Goal: Task Accomplishment & Management: Manage account settings

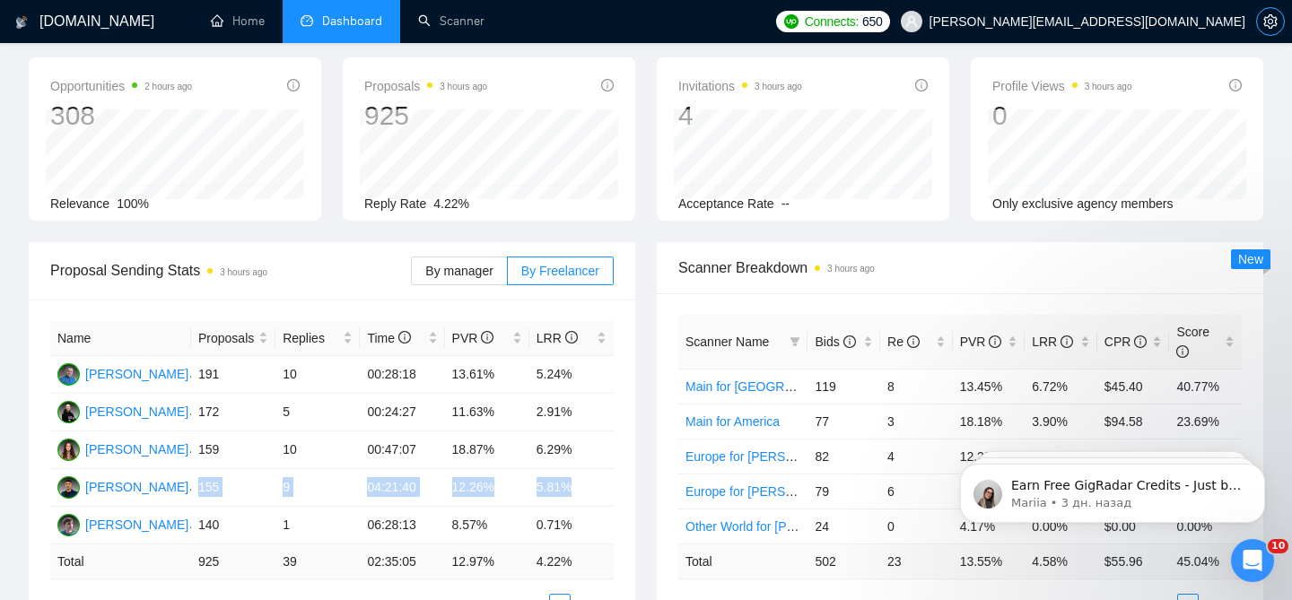
click at [1282, 24] on span "setting" at bounding box center [1270, 21] width 27 height 14
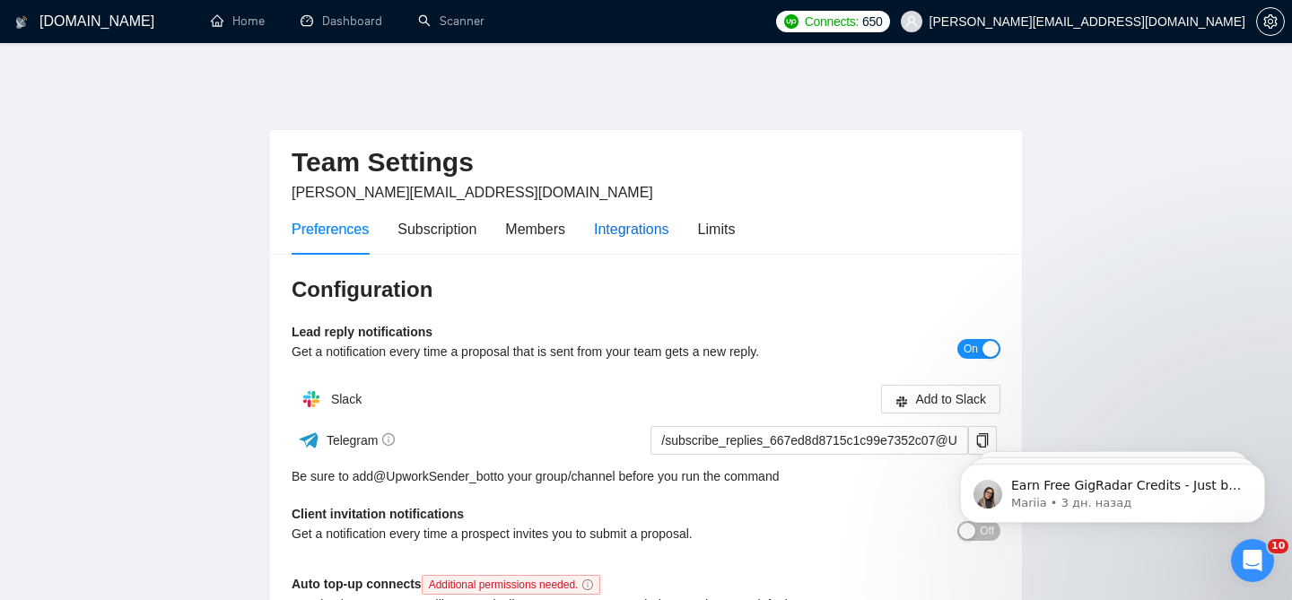
click at [638, 218] on div "Integrations" at bounding box center [631, 229] width 75 height 22
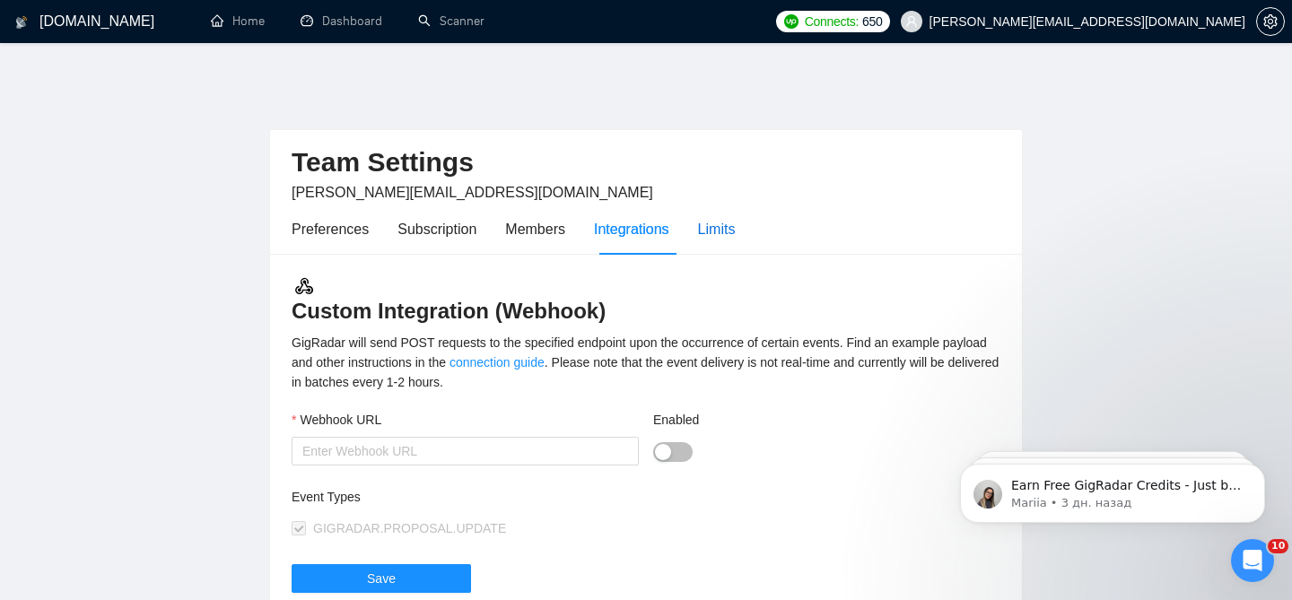
click at [735, 218] on div "Limits" at bounding box center [717, 229] width 38 height 22
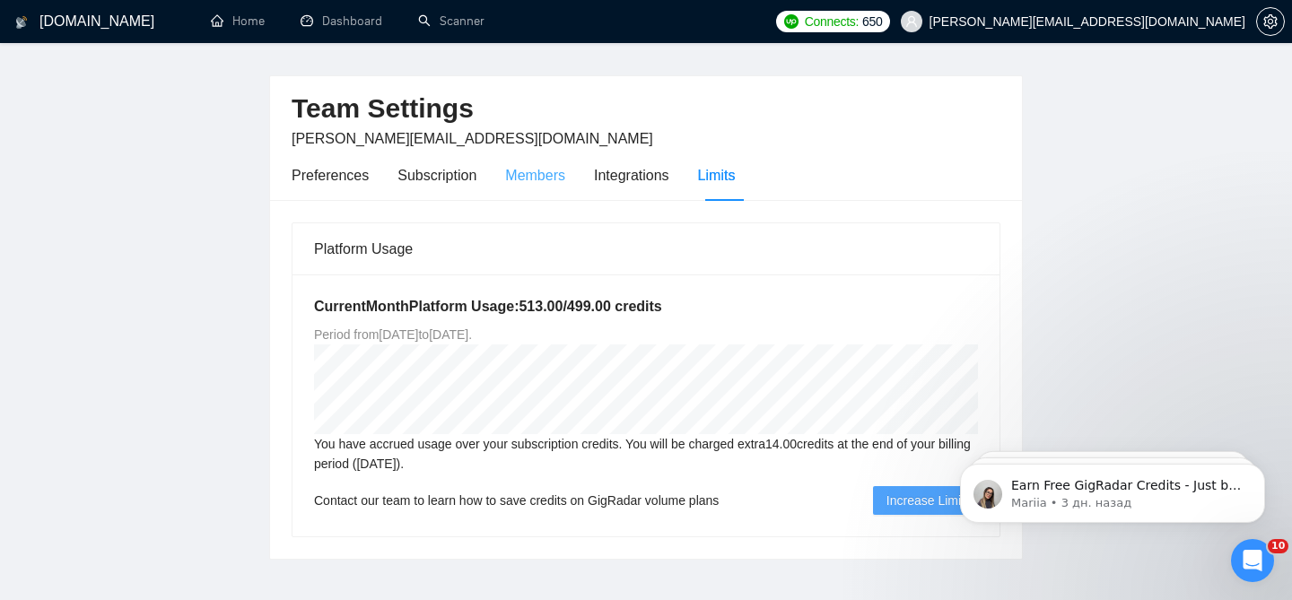
scroll to position [16, 0]
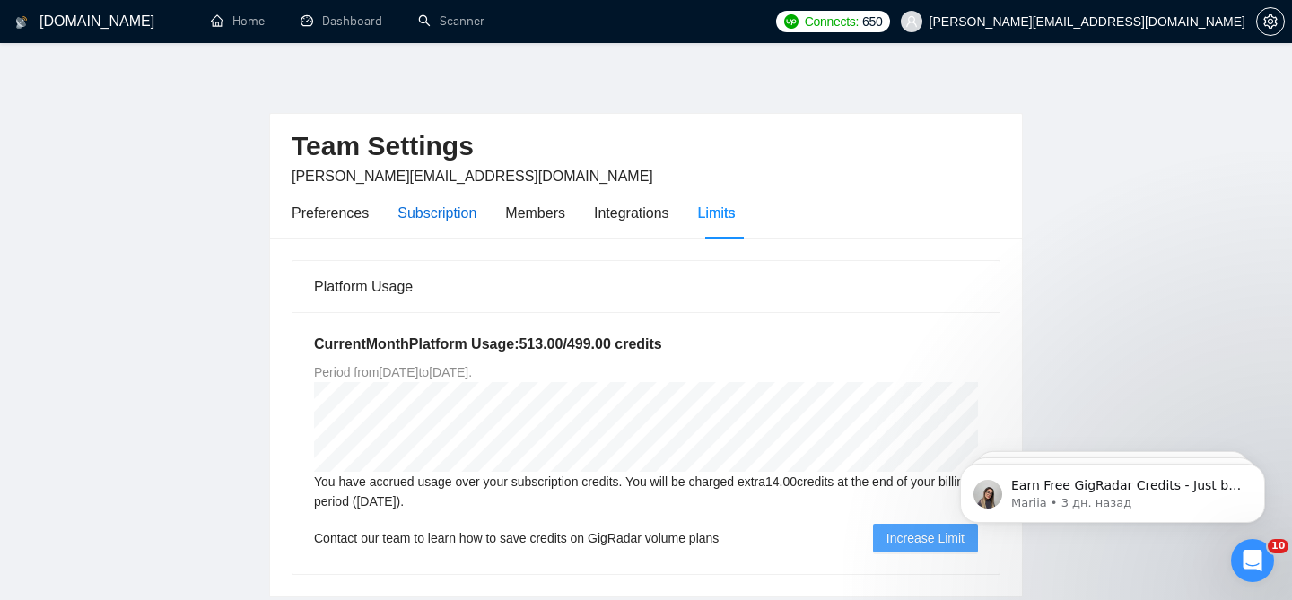
click at [435, 202] on div "Subscription" at bounding box center [436, 213] width 79 height 22
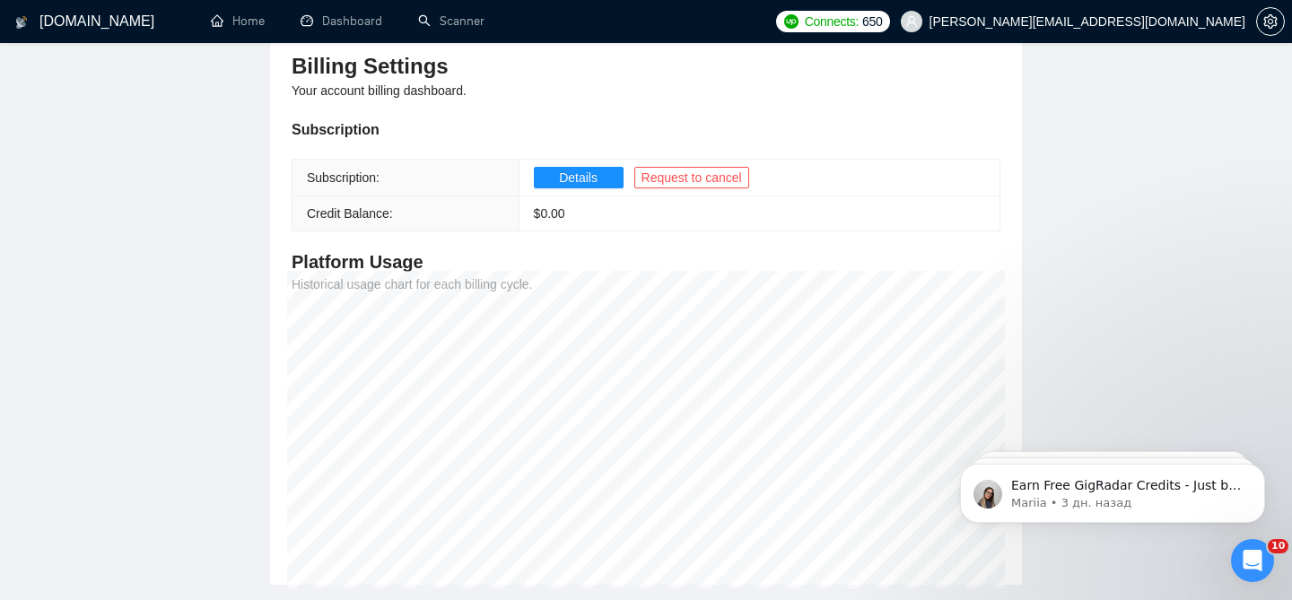
scroll to position [224, 0]
click at [599, 166] on button "Details" at bounding box center [579, 177] width 90 height 22
